Goal: Check status: Check status

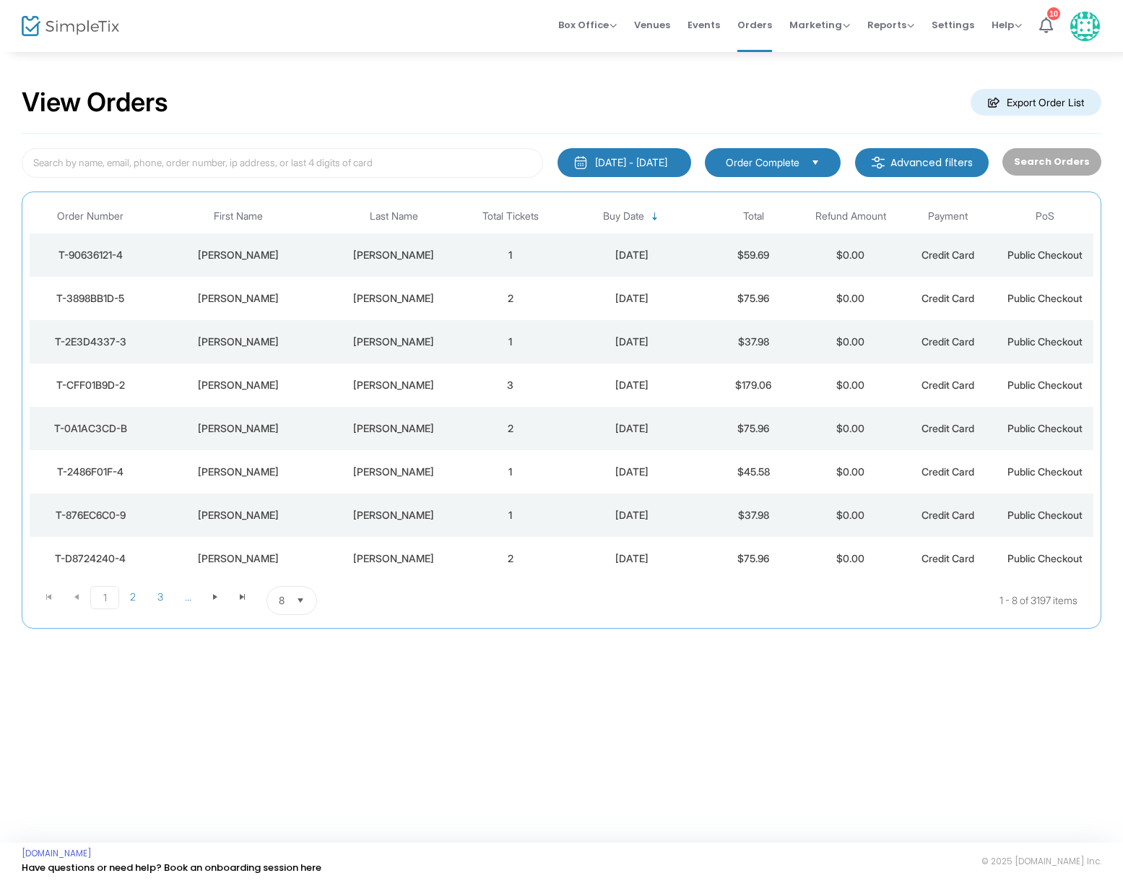
click at [392, 250] on div "[PERSON_NAME]" at bounding box center [393, 255] width 129 height 14
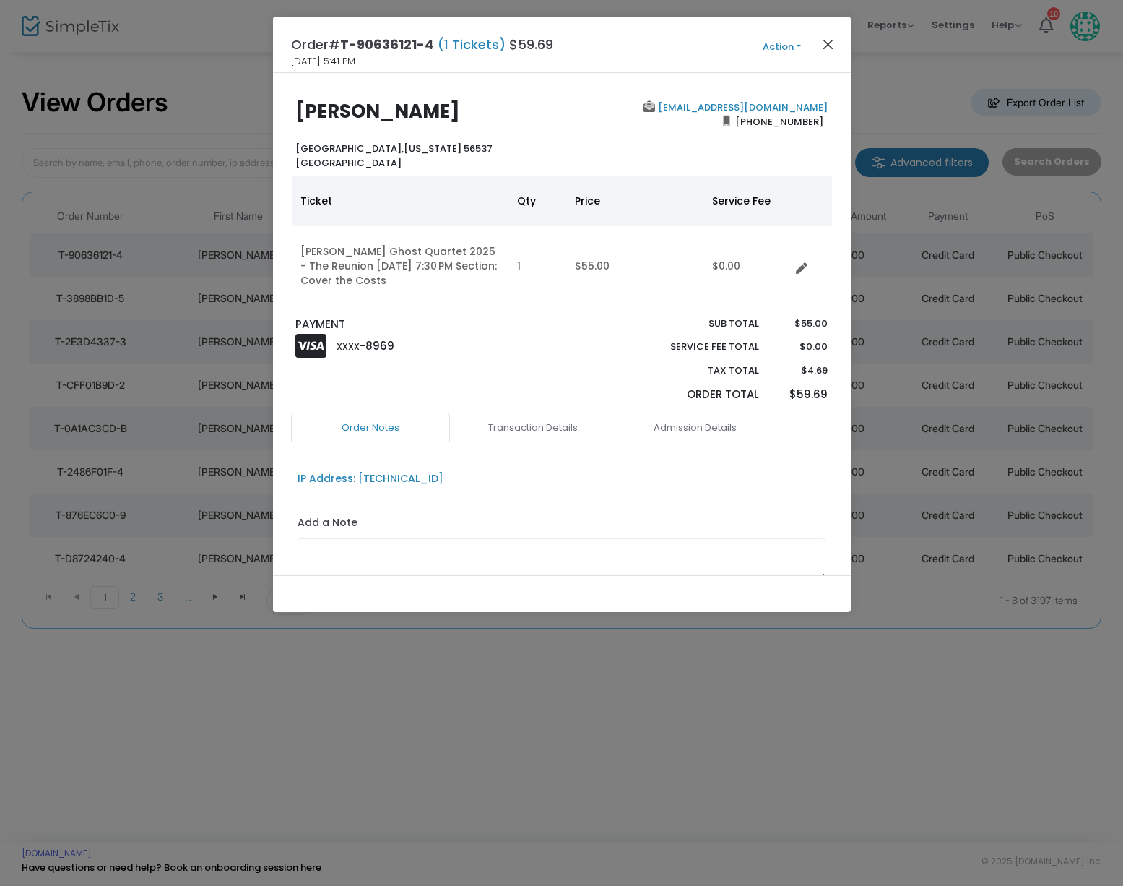
click at [826, 43] on button "Close" at bounding box center [827, 44] width 19 height 19
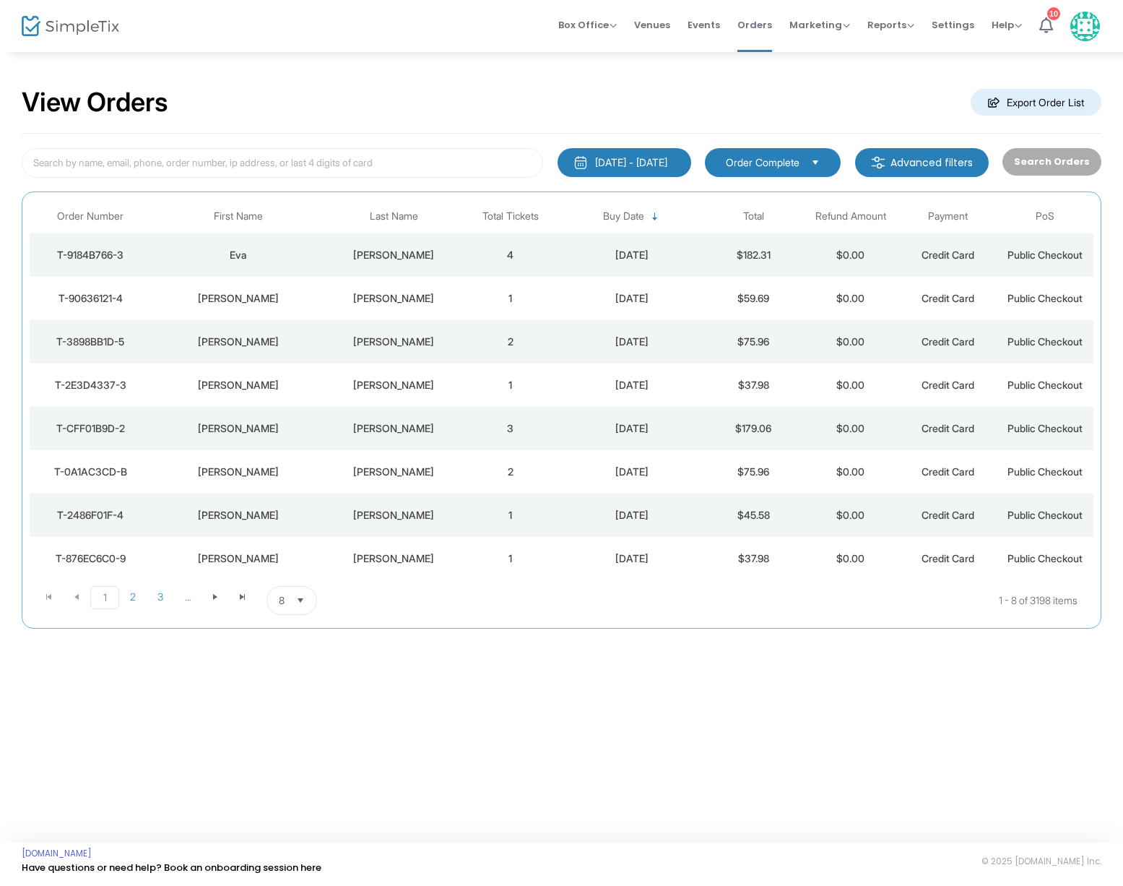
click at [383, 252] on div "[PERSON_NAME]" at bounding box center [393, 255] width 129 height 14
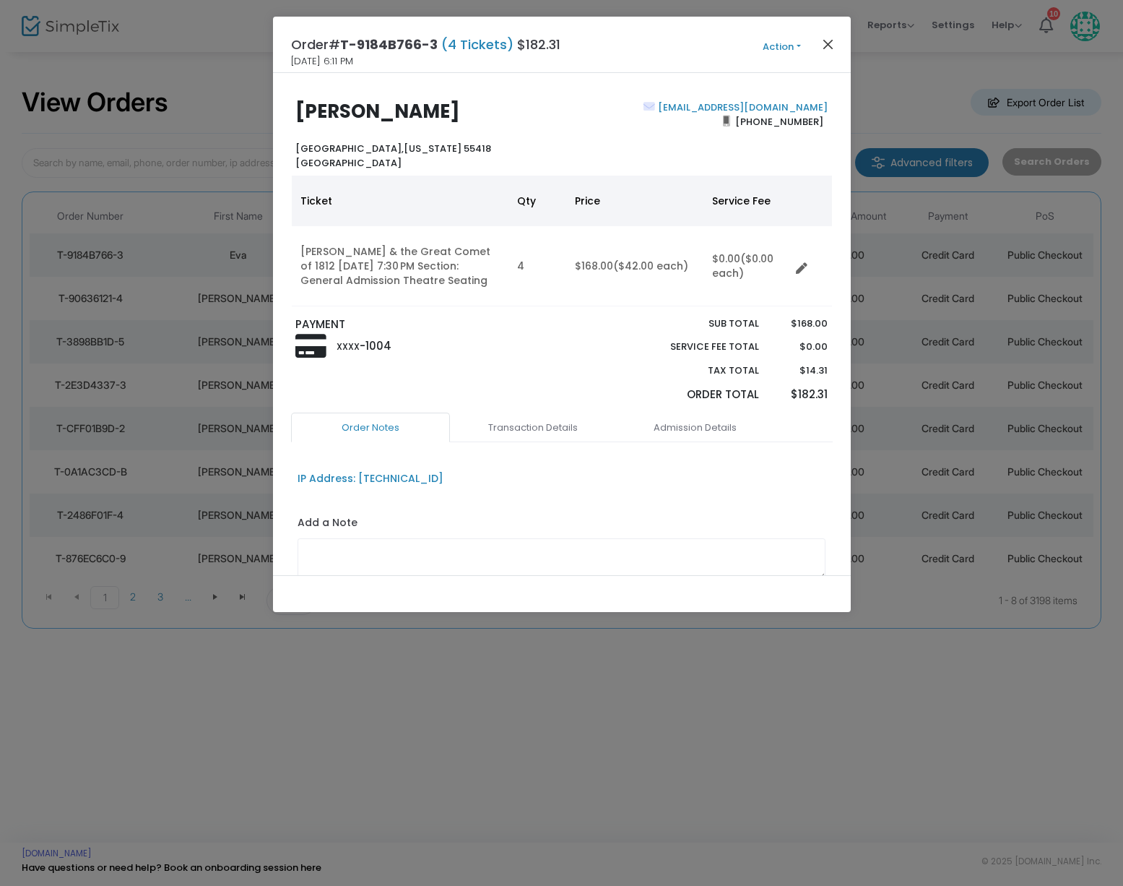
click at [827, 42] on button "Close" at bounding box center [827, 44] width 19 height 19
